Goal: Complete application form

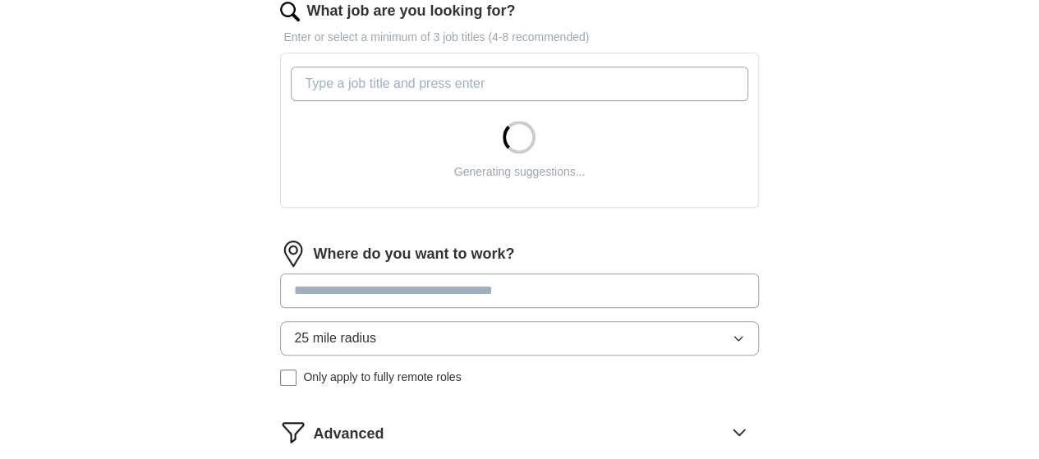
scroll to position [501, 0]
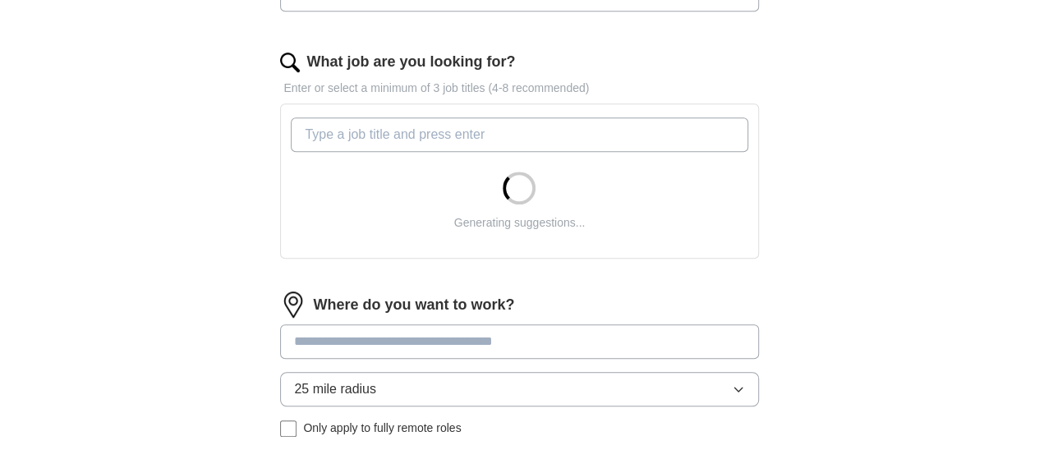
click at [472, 134] on input "What job are you looking for?" at bounding box center [519, 135] width 457 height 35
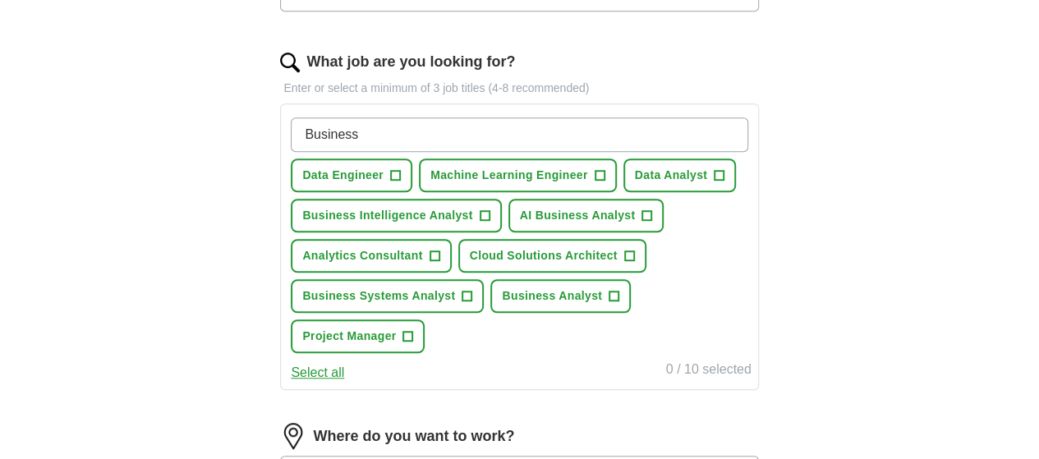
type input "Business"
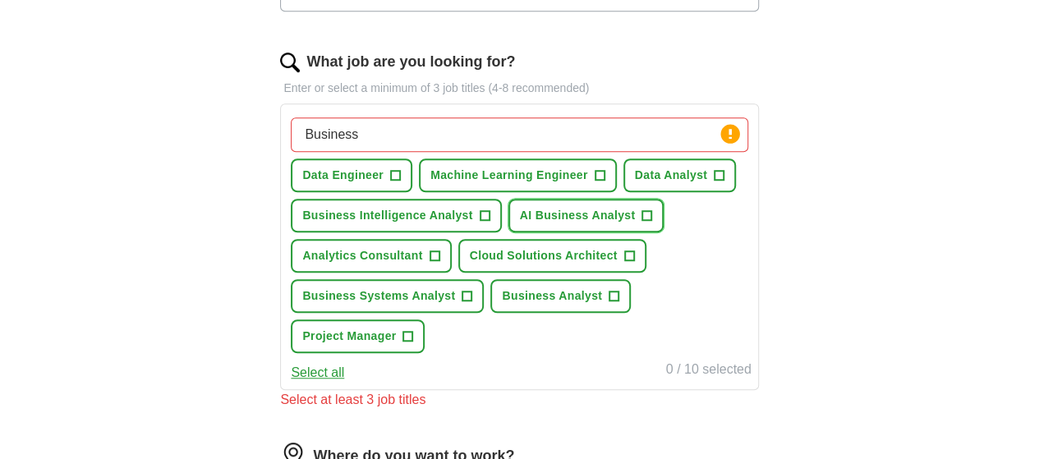
click at [643, 223] on span "+" at bounding box center [648, 216] width 10 height 13
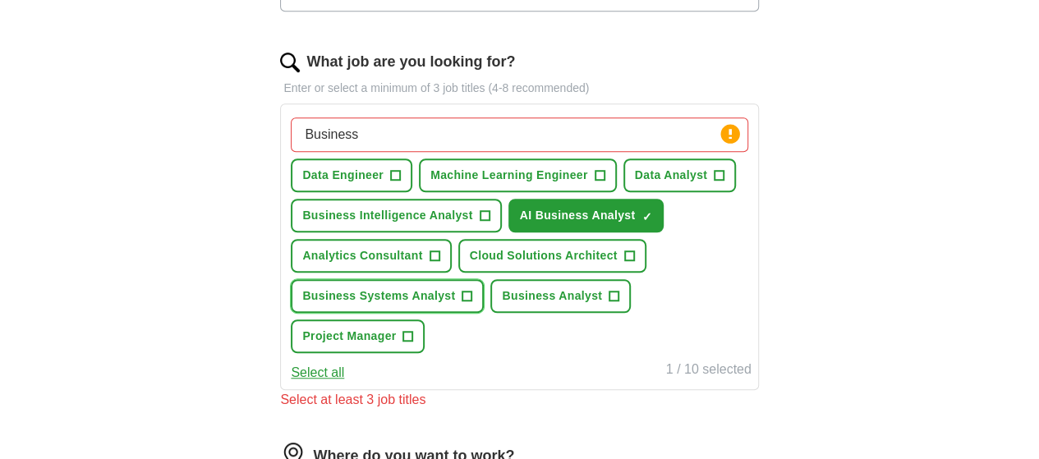
click at [472, 303] on span "+" at bounding box center [468, 296] width 10 height 13
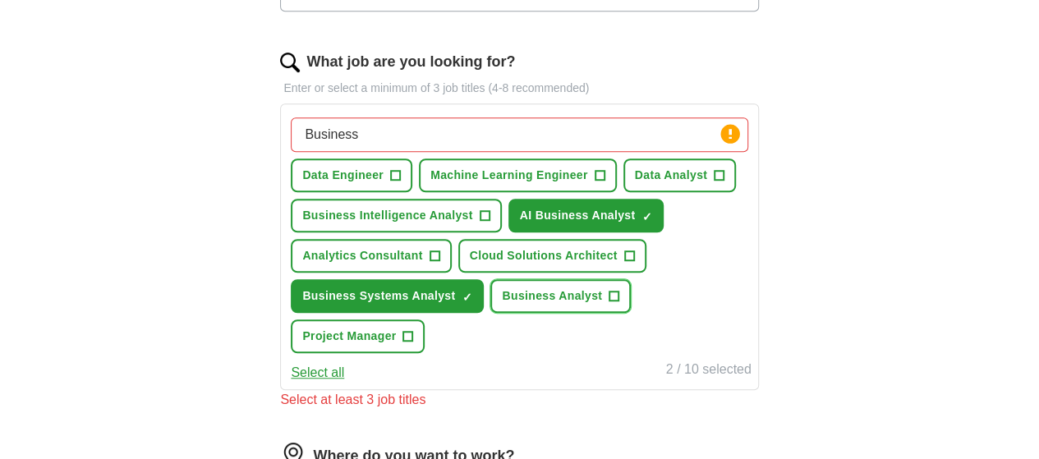
click at [620, 303] on span "+" at bounding box center [615, 296] width 10 height 13
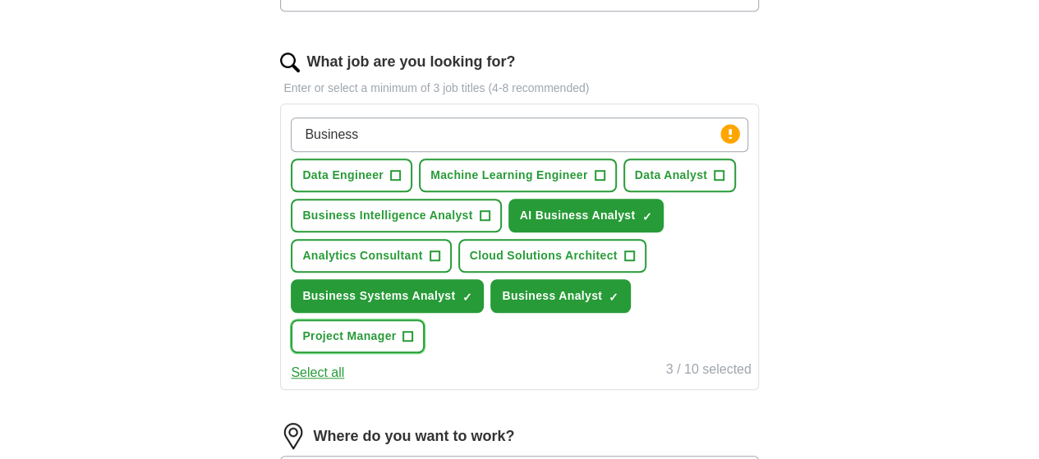
click at [413, 343] on span "+" at bounding box center [408, 336] width 10 height 13
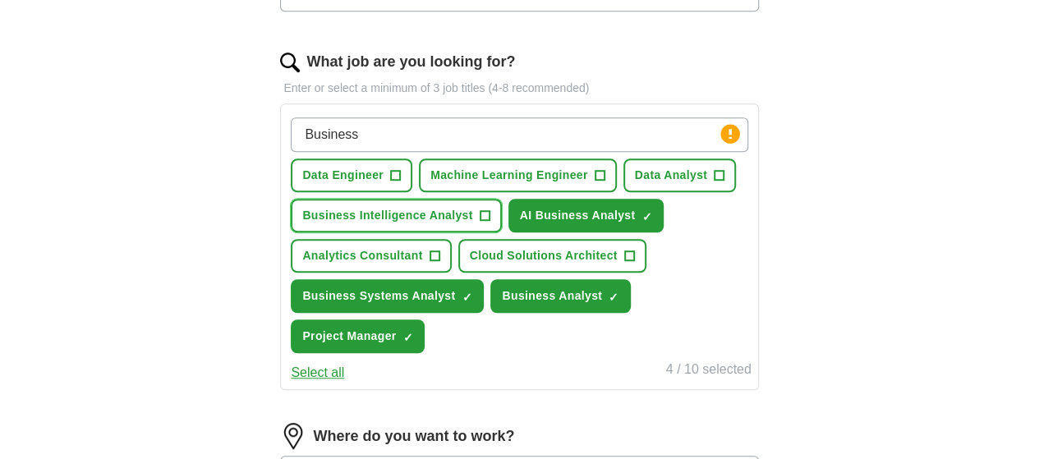
click at [490, 210] on span "+" at bounding box center [485, 216] width 10 height 13
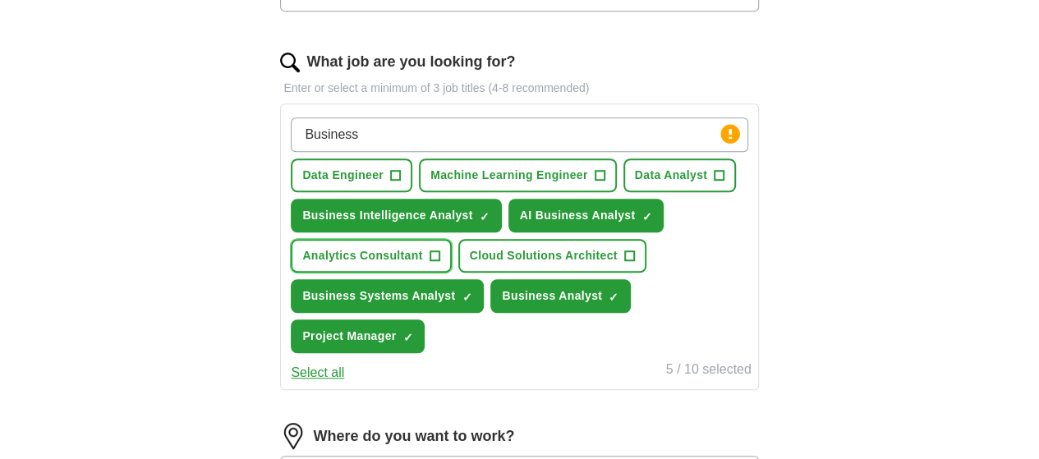
click at [440, 254] on span "+" at bounding box center [435, 256] width 10 height 13
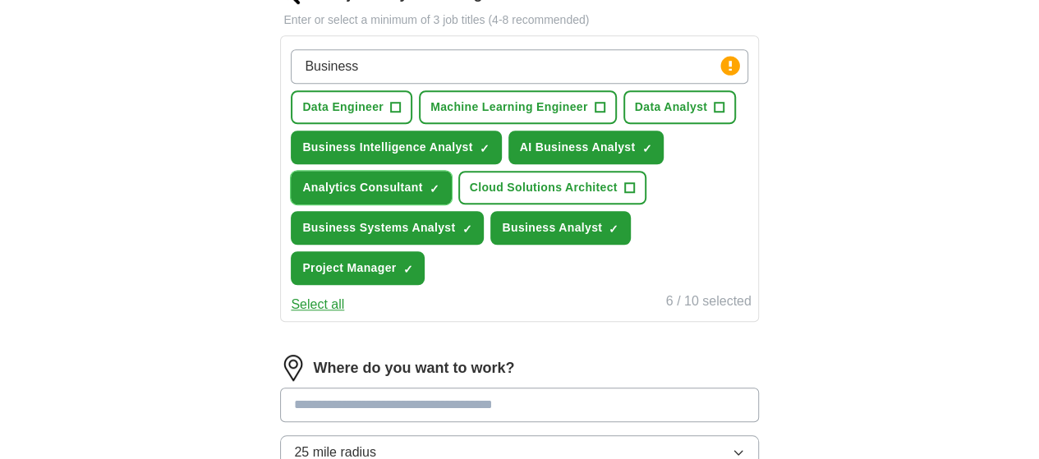
scroll to position [566, 0]
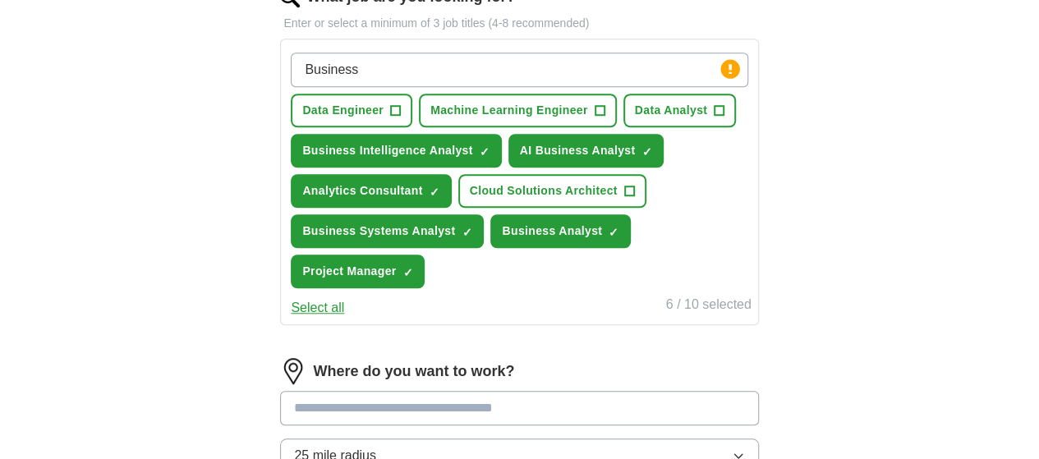
drag, startPoint x: 404, startPoint y: 64, endPoint x: 286, endPoint y: 68, distance: 118.4
click at [286, 68] on div "Let ApplyIQ do the hard work of searching and applying for jobs. Just tell us w…" at bounding box center [520, 128] width 631 height 1105
click at [941, 200] on div "ApplyIQ Let ApplyIQ do the hard work of searching and applying for jobs. Just t…" at bounding box center [519, 82] width 841 height 1197
click at [715, 118] on span "+" at bounding box center [720, 110] width 10 height 13
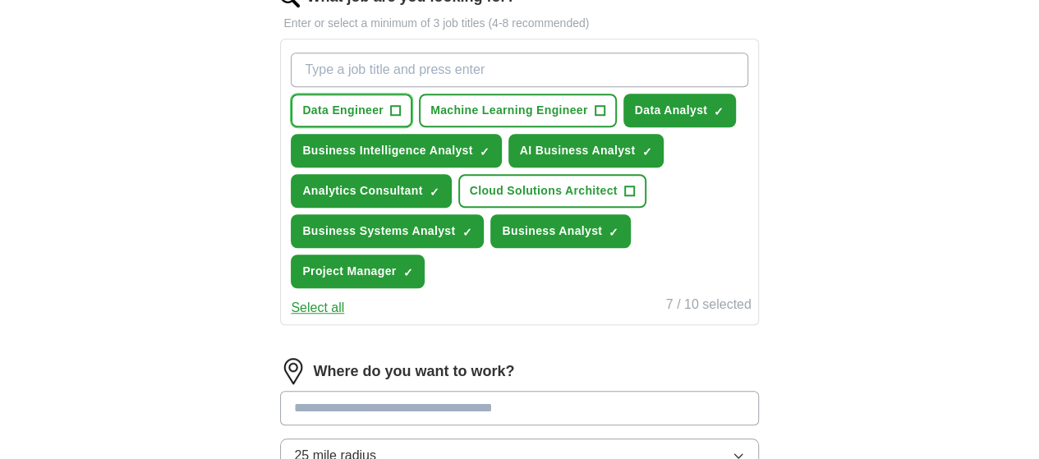
click at [400, 113] on span "+" at bounding box center [395, 110] width 10 height 13
click at [624, 198] on span "+" at bounding box center [629, 191] width 10 height 13
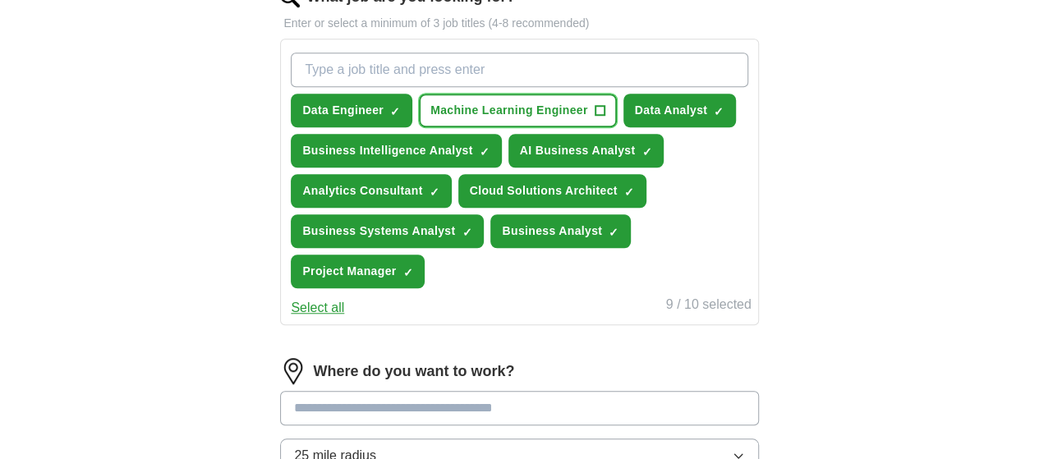
click at [605, 114] on span "+" at bounding box center [600, 110] width 10 height 13
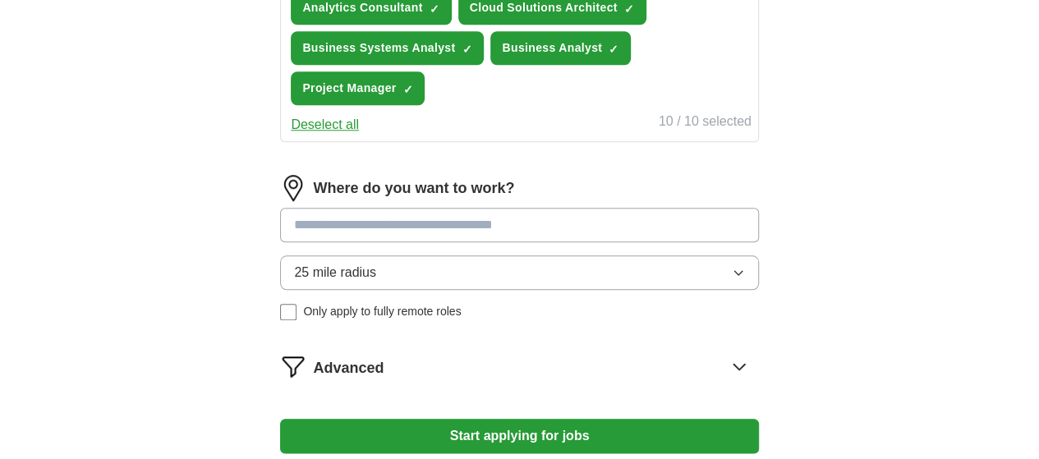
scroll to position [757, 0]
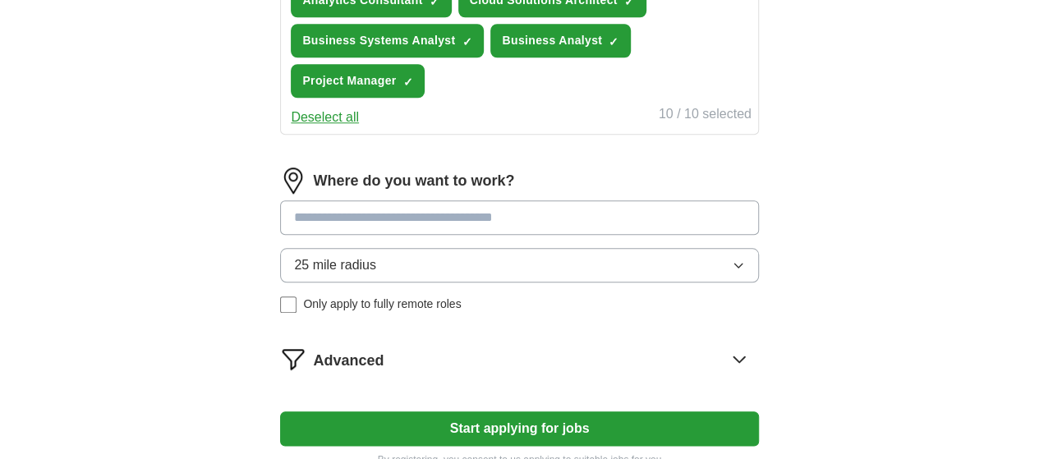
click at [474, 235] on input at bounding box center [519, 217] width 478 height 35
type input "*"
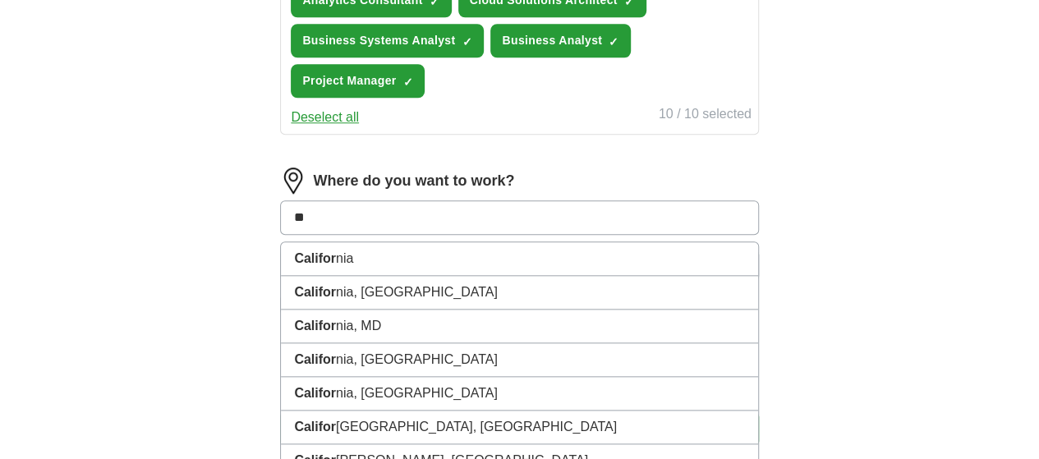
type input "*"
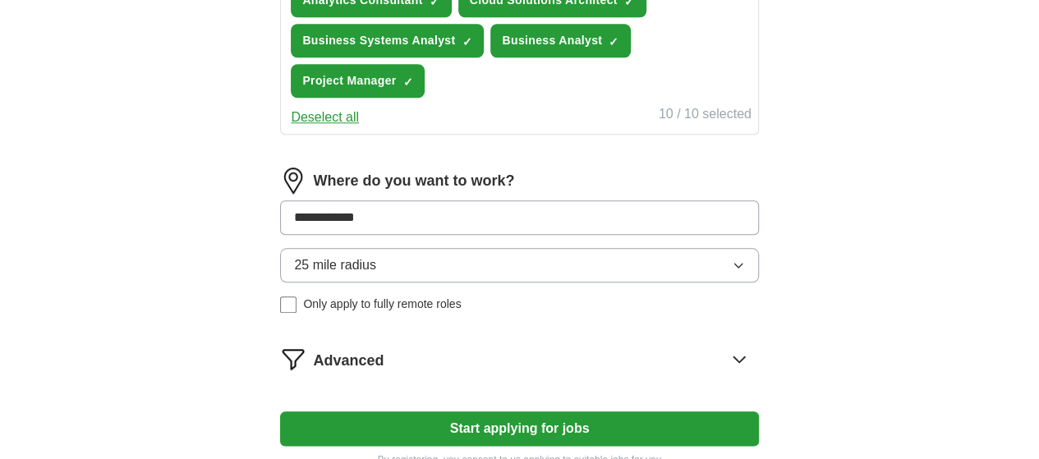
type input "**********"
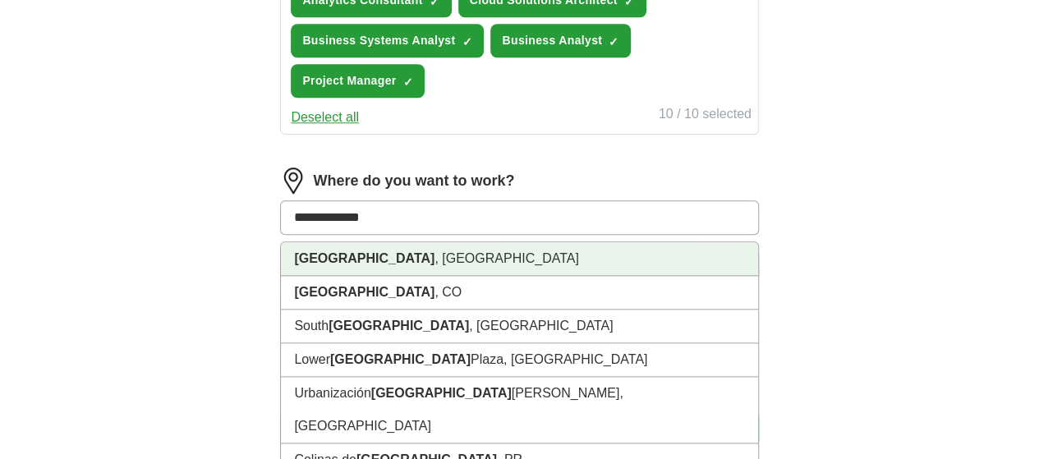
click at [440, 276] on li "[GEOGRAPHIC_DATA] , [GEOGRAPHIC_DATA]" at bounding box center [519, 259] width 477 height 34
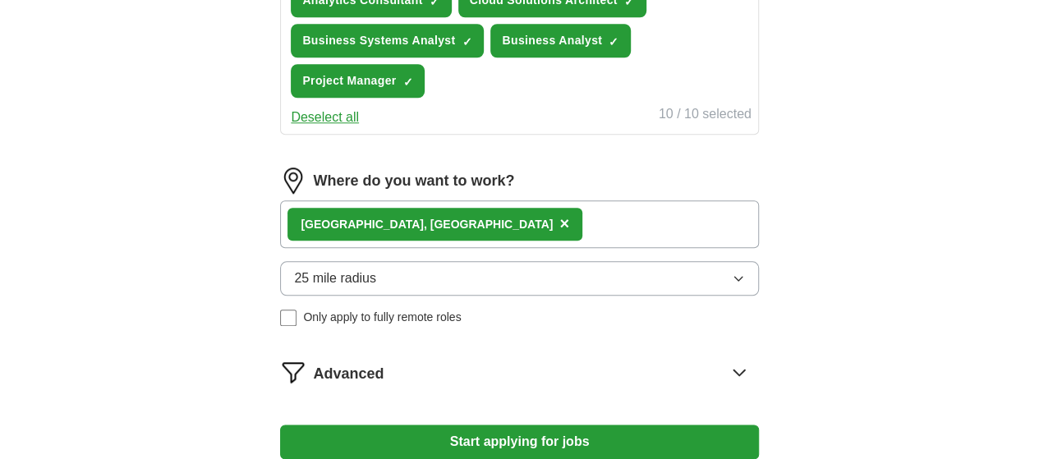
click at [424, 296] on button "25 mile radius" at bounding box center [519, 278] width 478 height 35
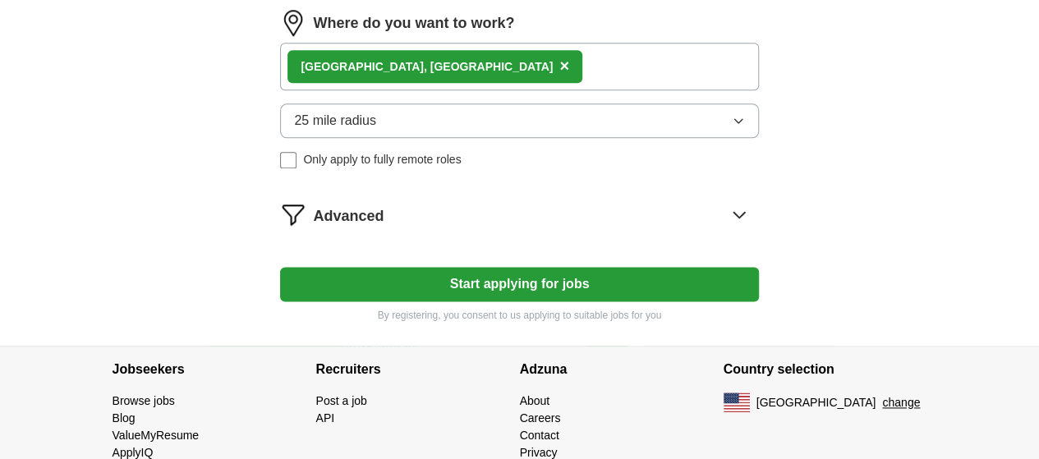
scroll to position [948, 0]
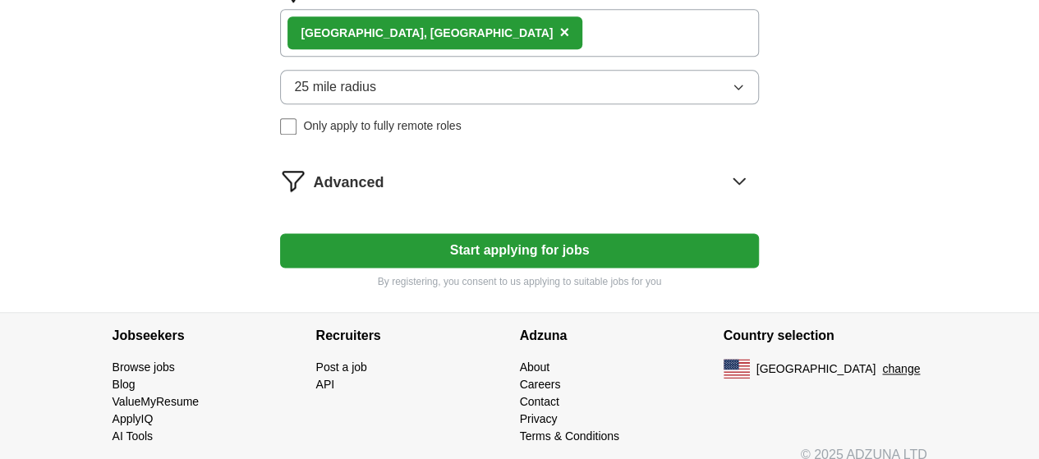
click at [701, 104] on button "25 mile radius" at bounding box center [519, 87] width 478 height 35
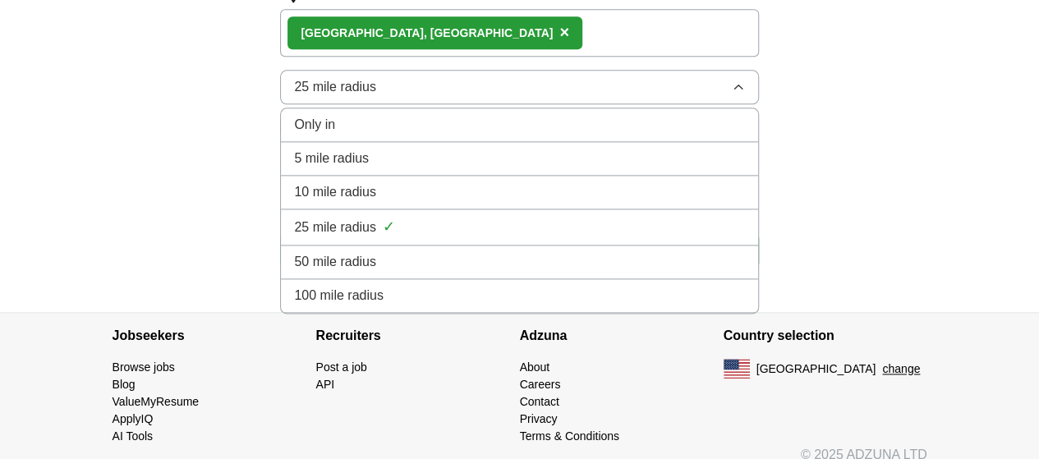
click at [430, 313] on li "100 mile radius" at bounding box center [519, 296] width 477 height 34
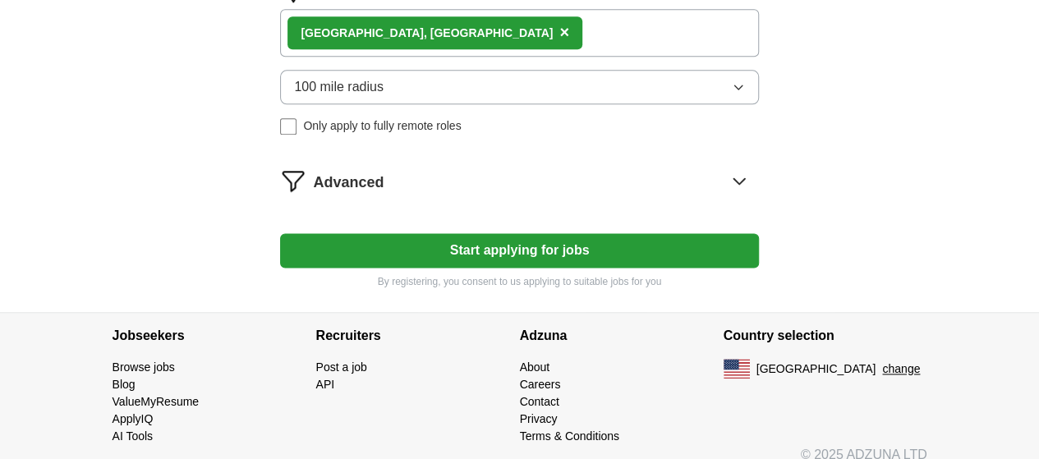
click at [513, 268] on button "Start applying for jobs" at bounding box center [519, 250] width 478 height 35
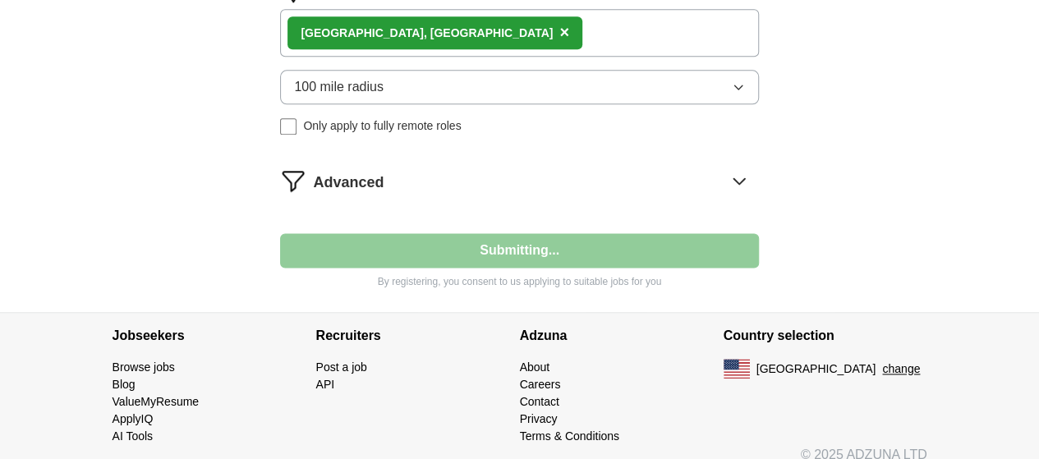
select select "**"
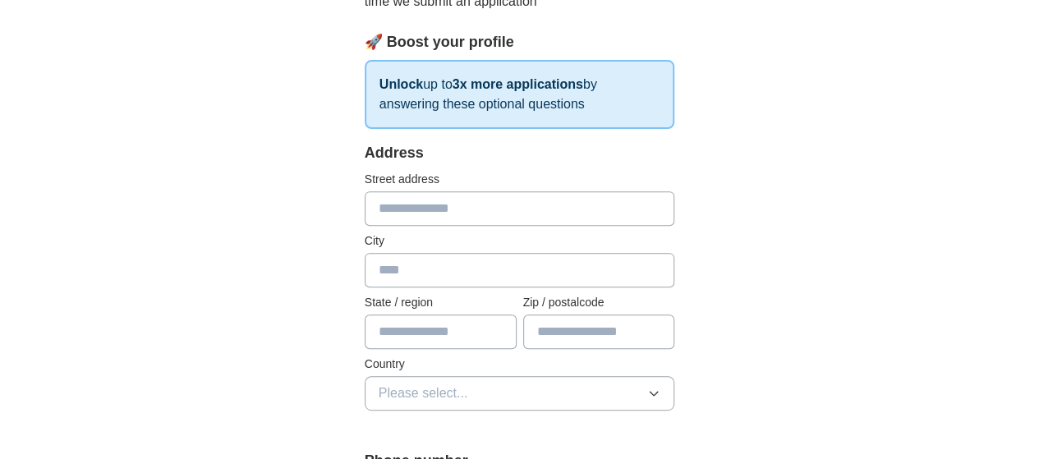
scroll to position [253, 0]
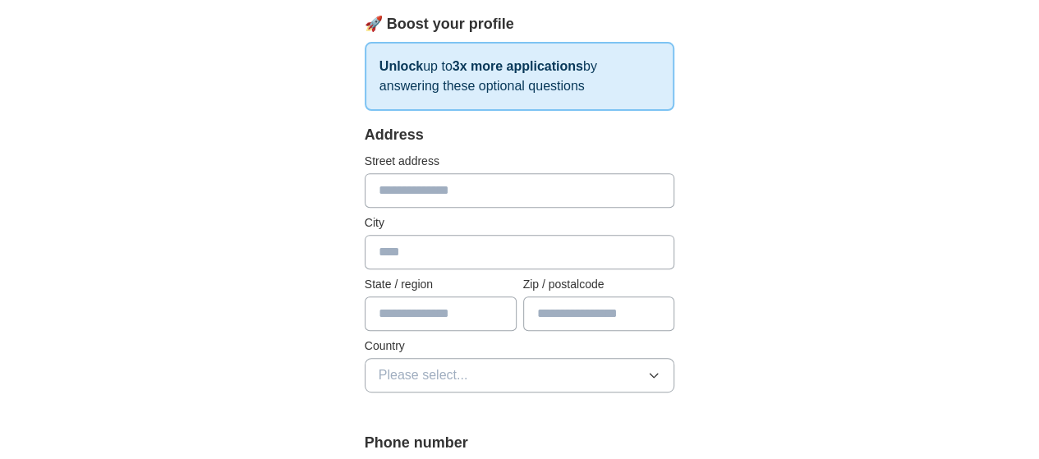
click at [493, 188] on input "text" at bounding box center [520, 190] width 311 height 35
type input "**********"
type input "******"
type input "**"
type input "*****"
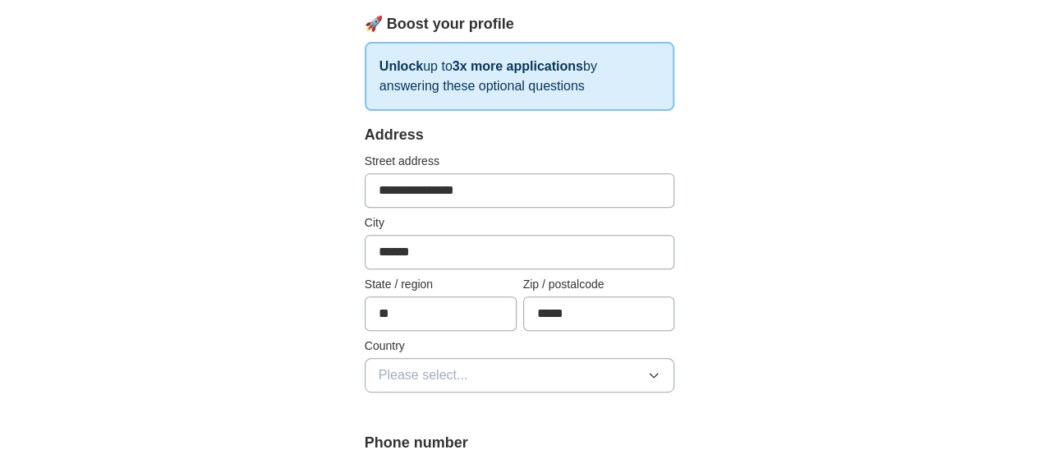
click at [509, 376] on button "Please select..." at bounding box center [520, 375] width 311 height 35
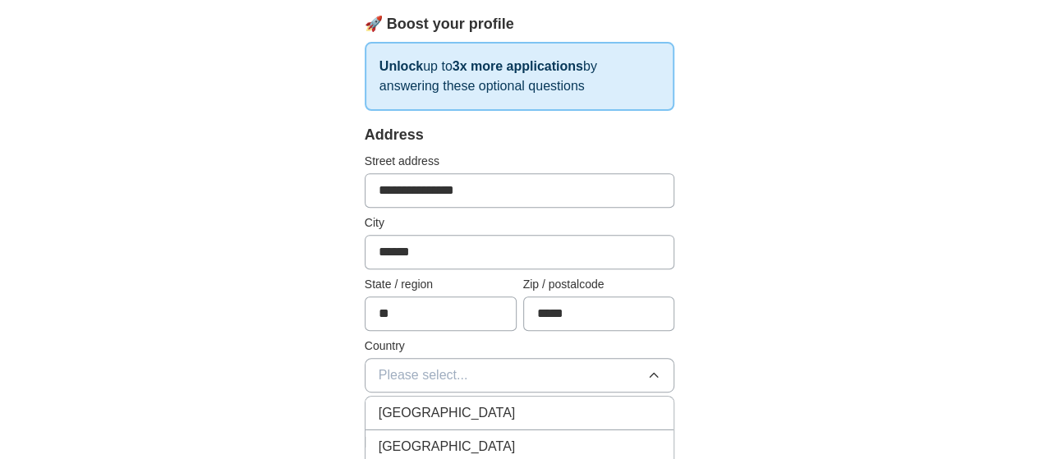
click at [418, 458] on li "[GEOGRAPHIC_DATA]" at bounding box center [520, 448] width 309 height 34
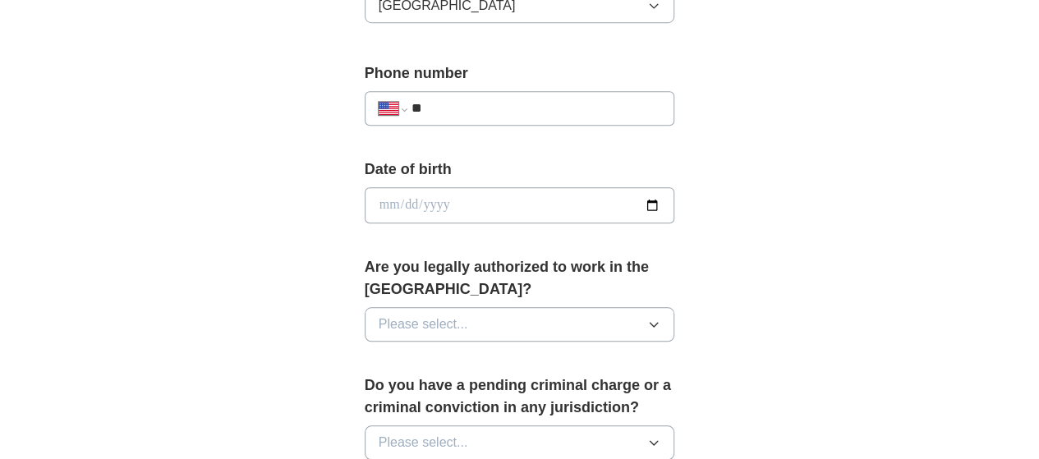
scroll to position [681, 0]
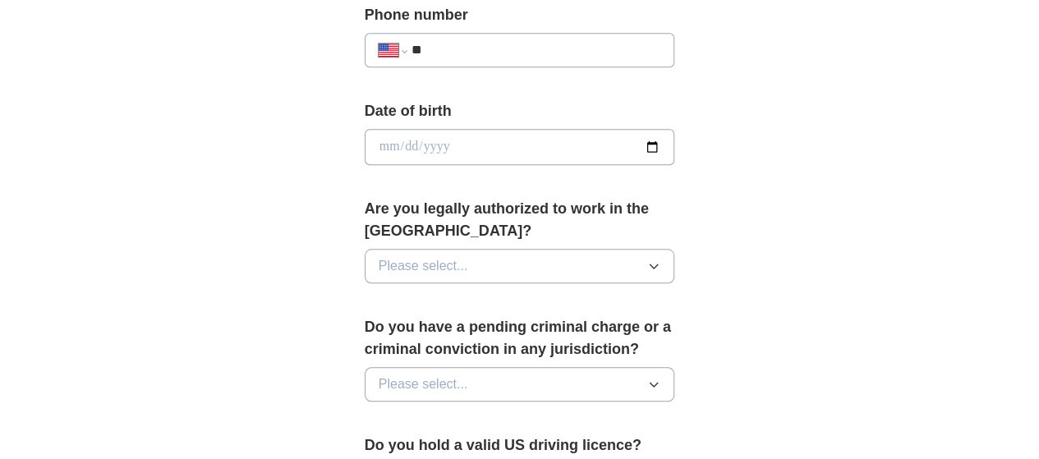
click at [462, 48] on input "**" at bounding box center [537, 50] width 250 height 20
type input "**********"
click at [716, 108] on div "**********" at bounding box center [520, 173] width 421 height 1424
click at [675, 141] on input "date" at bounding box center [520, 147] width 311 height 36
click at [365, 144] on input "date" at bounding box center [520, 147] width 311 height 36
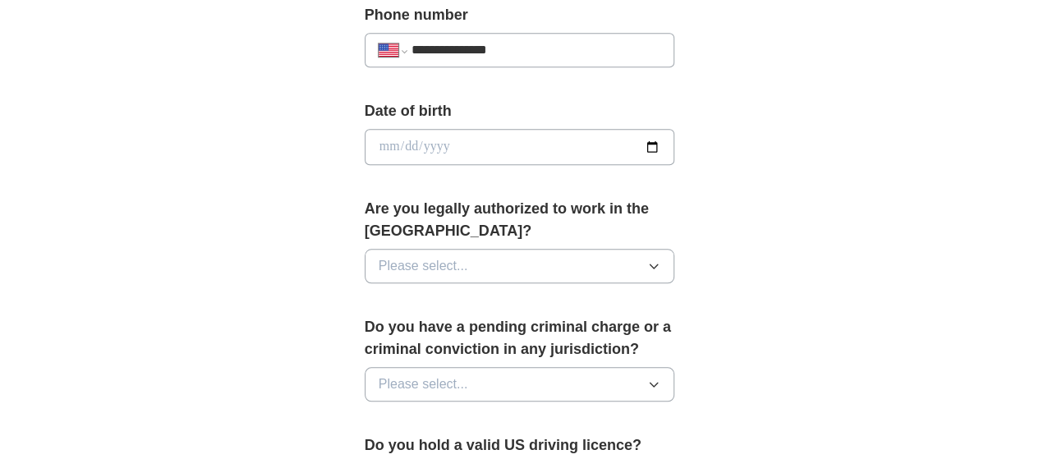
click at [365, 144] on input "date" at bounding box center [520, 147] width 311 height 36
type input "**********"
click at [509, 249] on button "Please select..." at bounding box center [520, 266] width 311 height 35
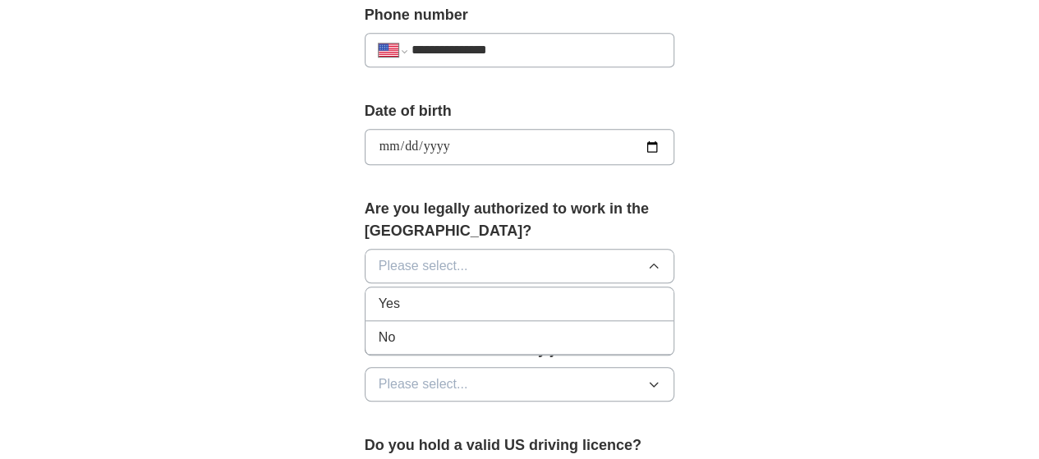
click at [394, 294] on div "Yes" at bounding box center [520, 304] width 283 height 20
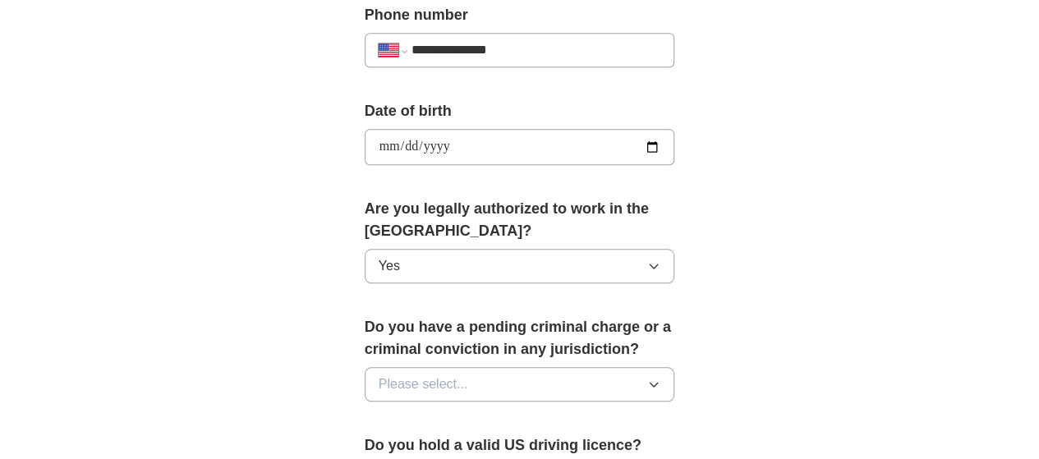
click at [445, 367] on button "Please select..." at bounding box center [520, 384] width 311 height 35
click at [379, 446] on div "No" at bounding box center [520, 456] width 283 height 20
click at [878, 283] on div "**********" at bounding box center [519, 127] width 841 height 1516
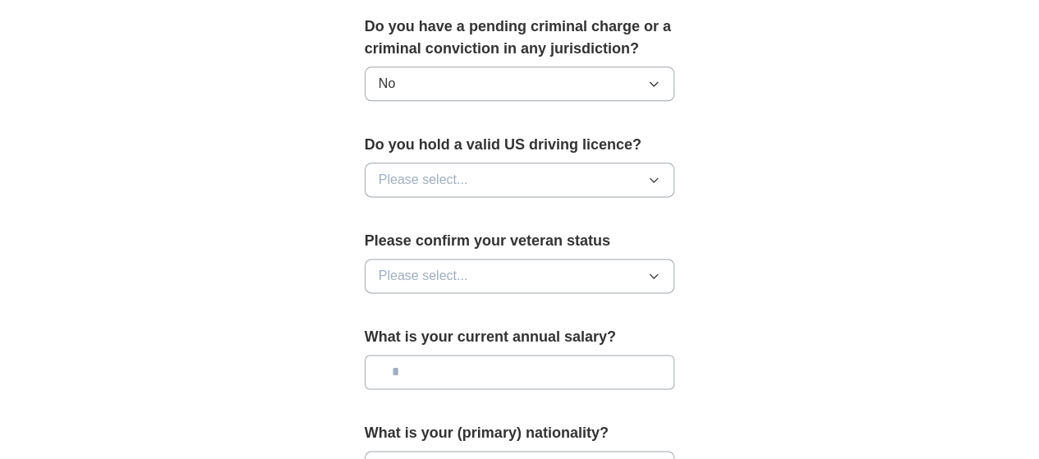
scroll to position [1001, 0]
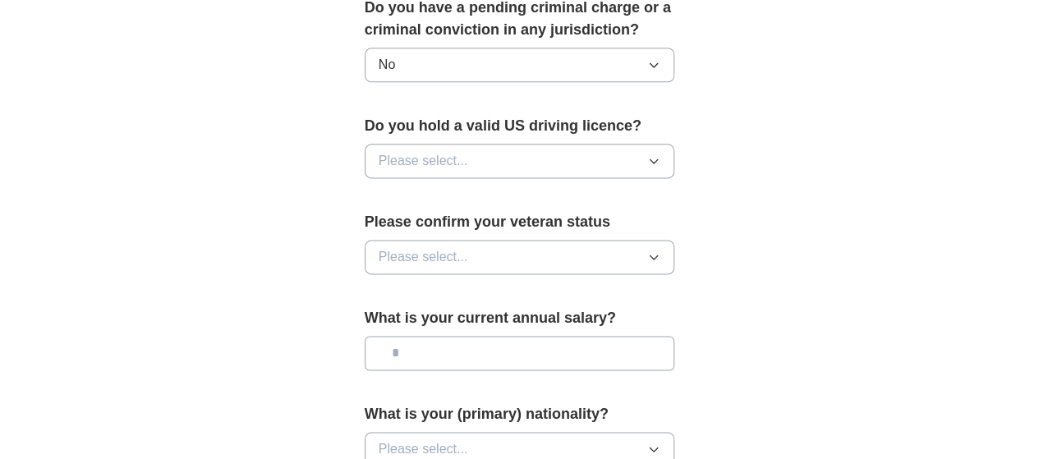
click at [587, 144] on button "Please select..." at bounding box center [520, 161] width 311 height 35
click at [448, 189] on div "Yes" at bounding box center [520, 199] width 283 height 20
click at [475, 240] on button "Please select..." at bounding box center [520, 257] width 311 height 35
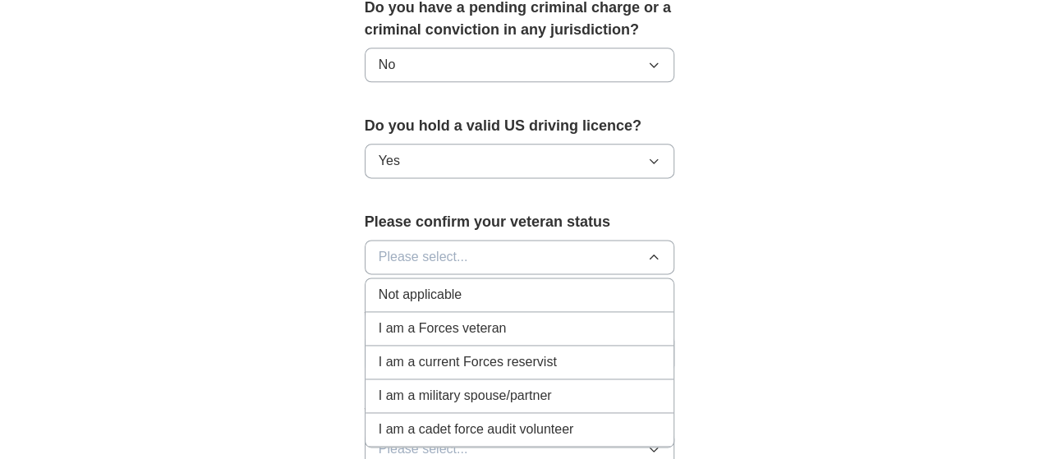
click at [410, 285] on span "Not applicable" at bounding box center [420, 295] width 83 height 20
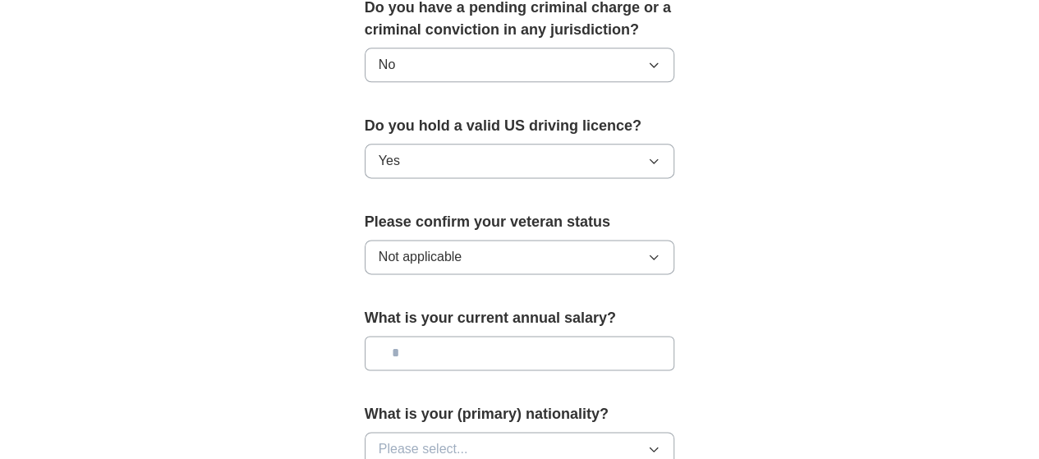
click at [477, 336] on input "text" at bounding box center [520, 353] width 311 height 35
type input "**"
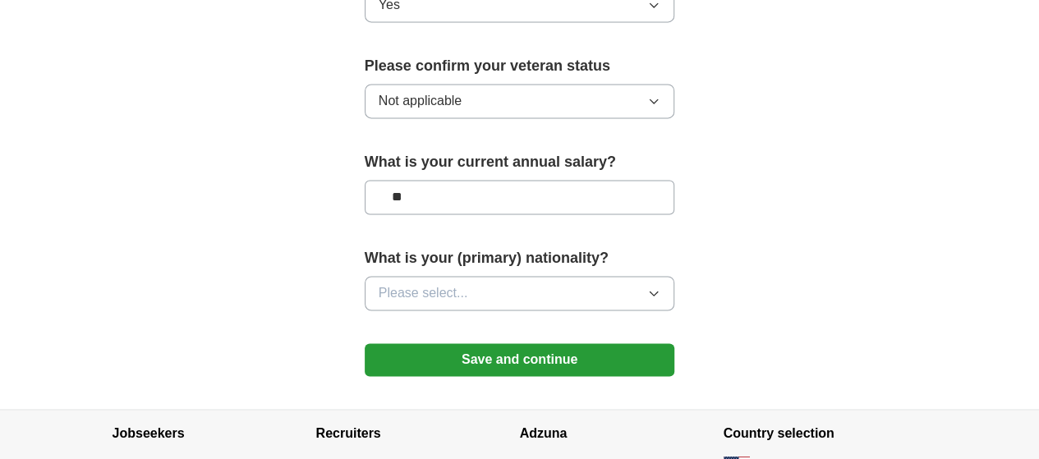
click at [675, 276] on button "Please select..." at bounding box center [520, 293] width 311 height 35
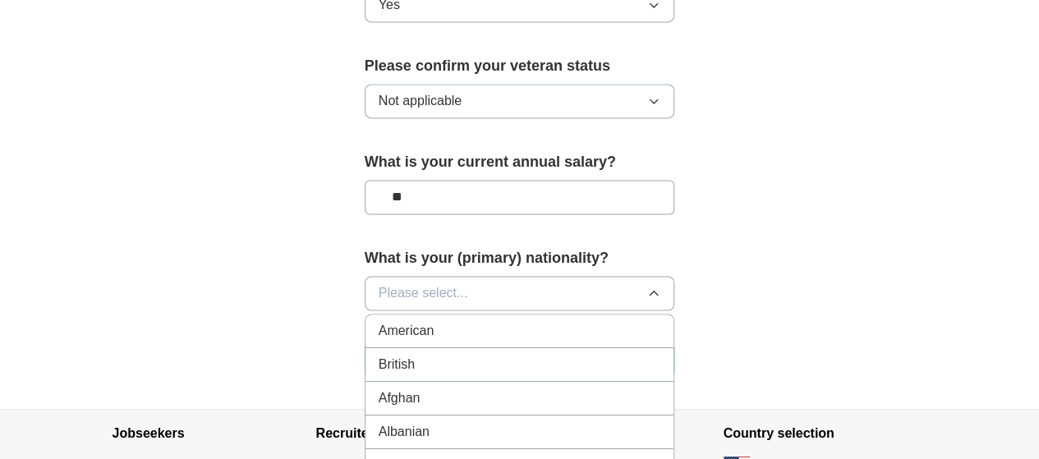
click at [451, 276] on button "Please select..." at bounding box center [520, 293] width 311 height 35
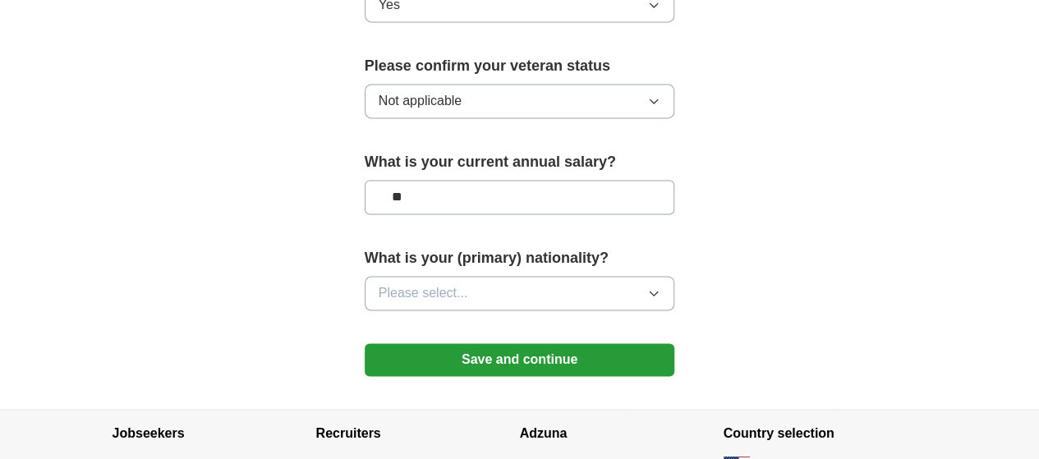
click at [675, 276] on button "Please select..." at bounding box center [520, 293] width 311 height 35
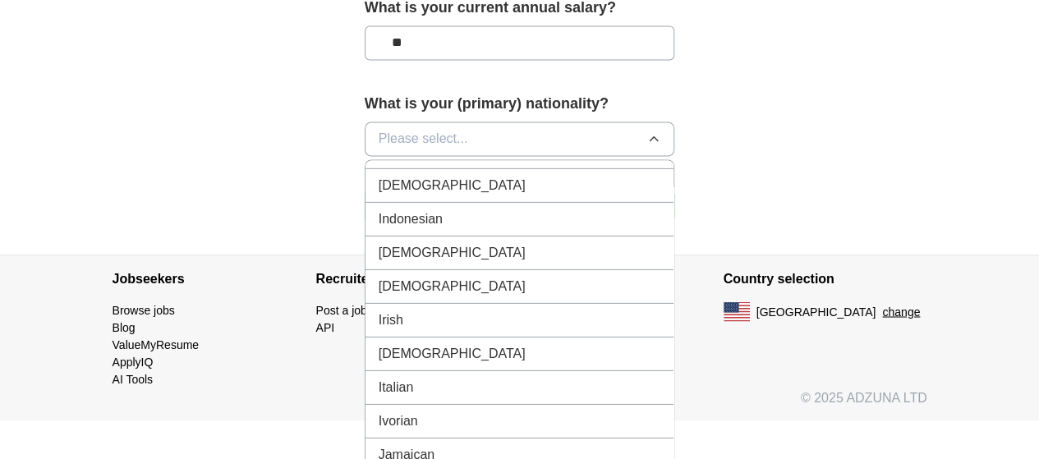
scroll to position [2663, 0]
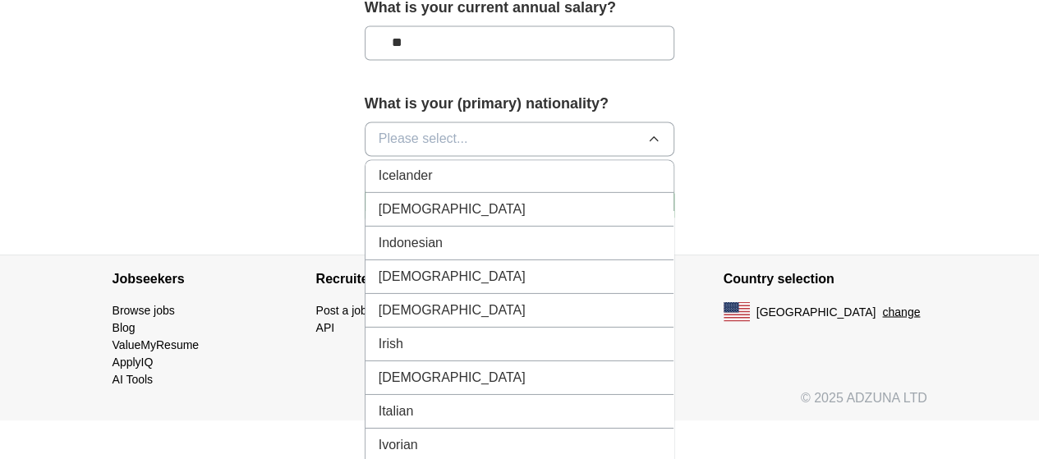
click at [419, 199] on div "[DEMOGRAPHIC_DATA]" at bounding box center [520, 209] width 283 height 20
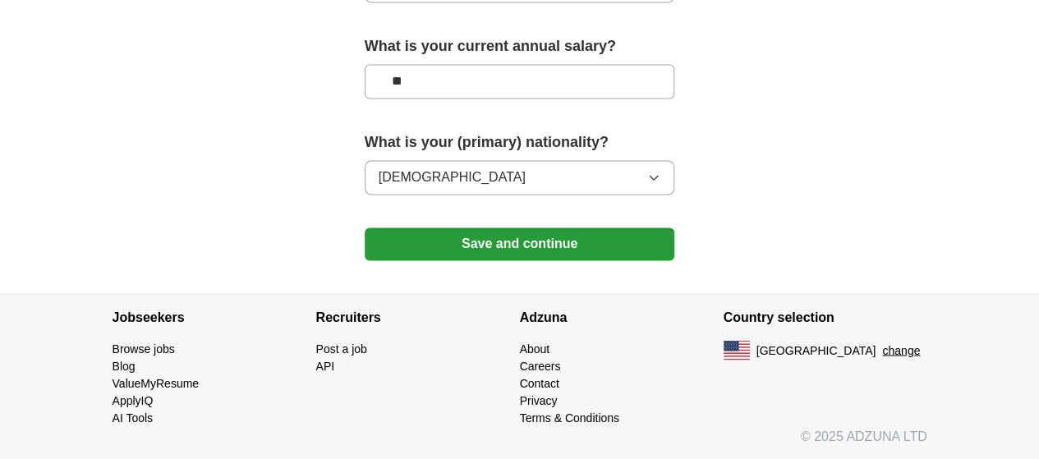
scroll to position [1243, 0]
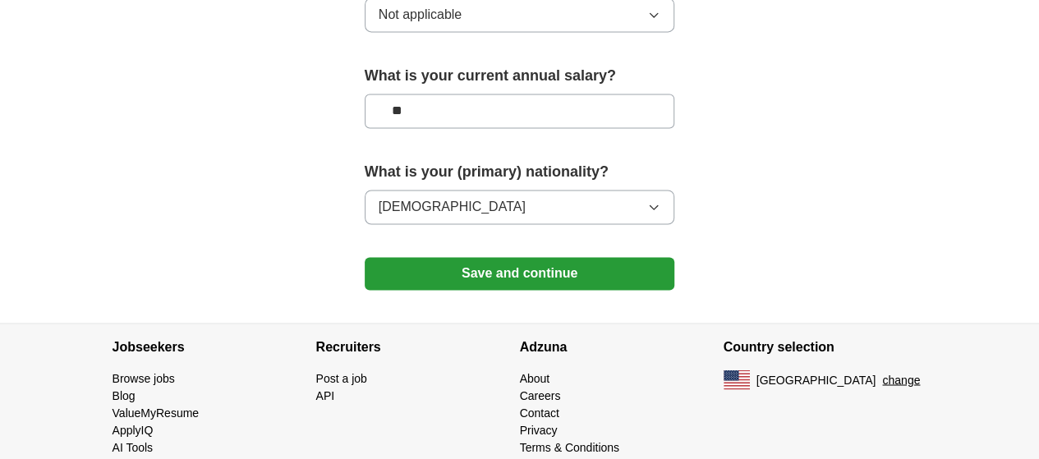
click at [550, 257] on button "Save and continue" at bounding box center [520, 273] width 311 height 33
